Goal: Task Accomplishment & Management: Manage account settings

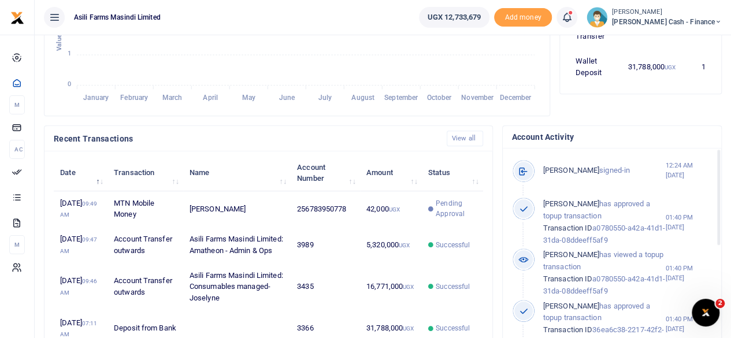
scroll to position [9, 9]
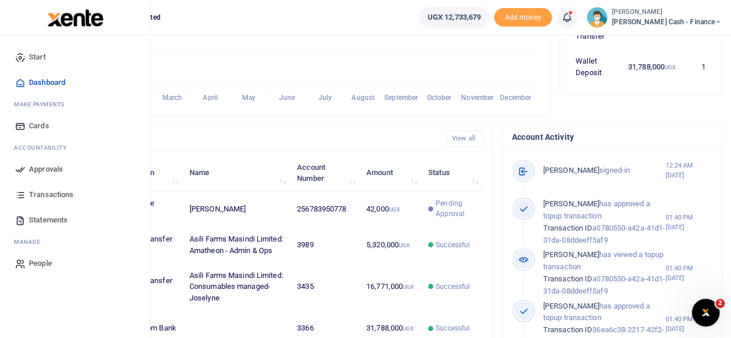
click at [42, 165] on span "Approvals" at bounding box center [46, 170] width 34 height 12
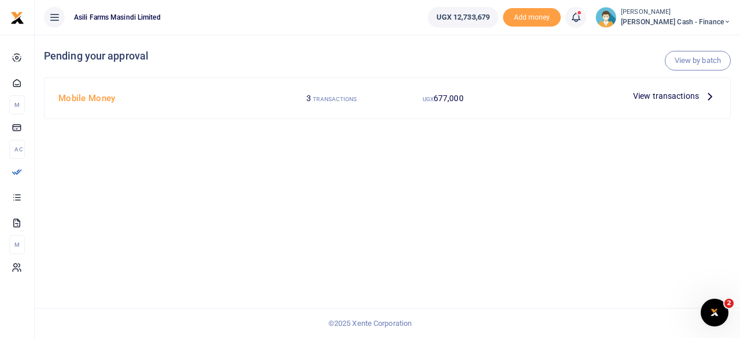
click at [710, 91] on icon at bounding box center [710, 96] width 13 height 13
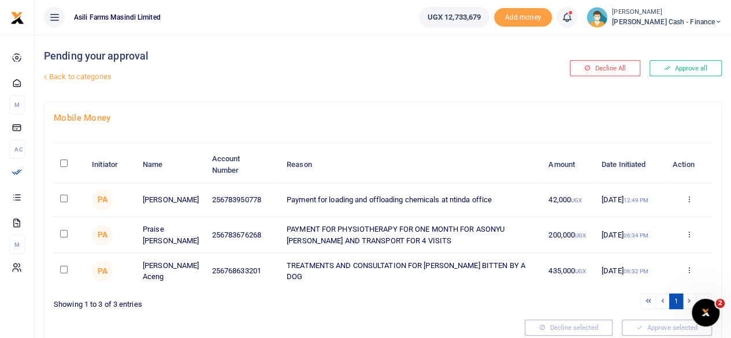
scroll to position [46, 0]
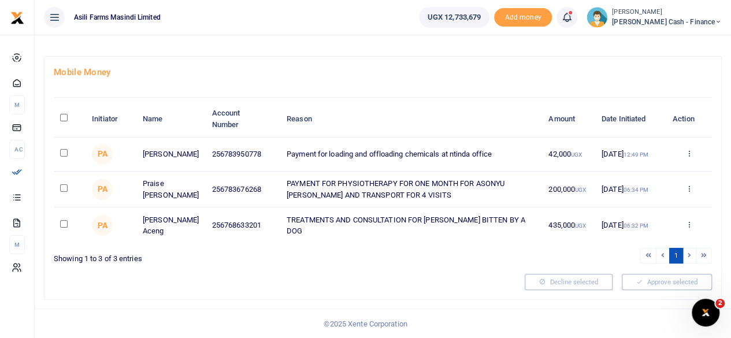
click at [68, 147] on td at bounding box center [70, 155] width 32 height 34
click at [64, 153] on input "checkbox" at bounding box center [64, 153] width 8 height 8
checkbox input "true"
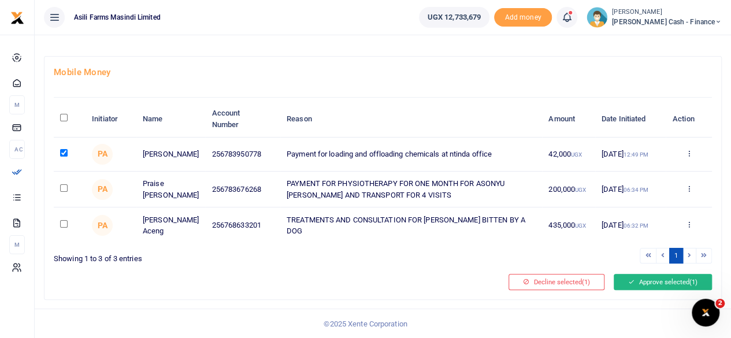
click at [667, 289] on button "Approve selected (1)" at bounding box center [663, 282] width 98 height 16
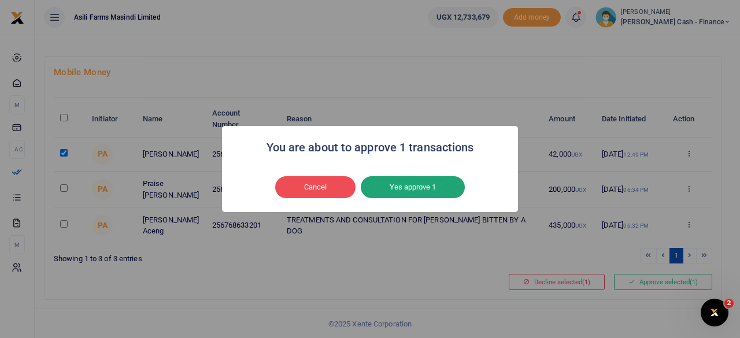
click at [400, 183] on button "Yes approve 1" at bounding box center [413, 187] width 104 height 22
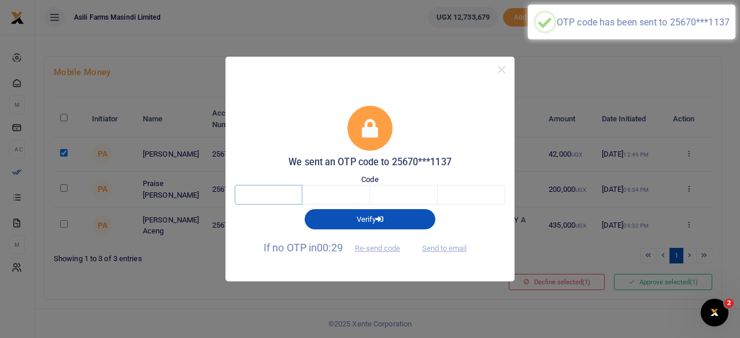
click at [290, 198] on input "text" at bounding box center [269, 195] width 68 height 20
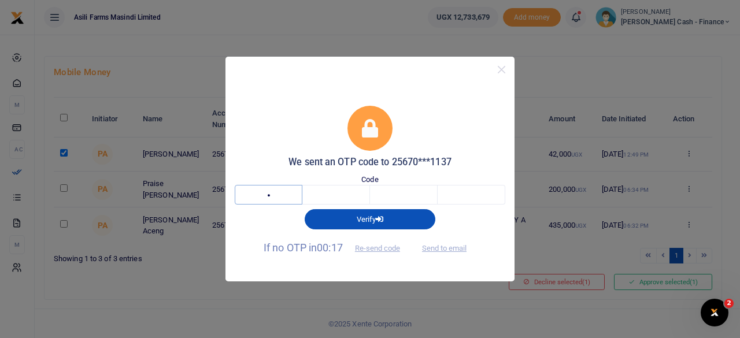
type input "6"
type input "0"
type input "6"
type input "9"
